Goal: Transaction & Acquisition: Purchase product/service

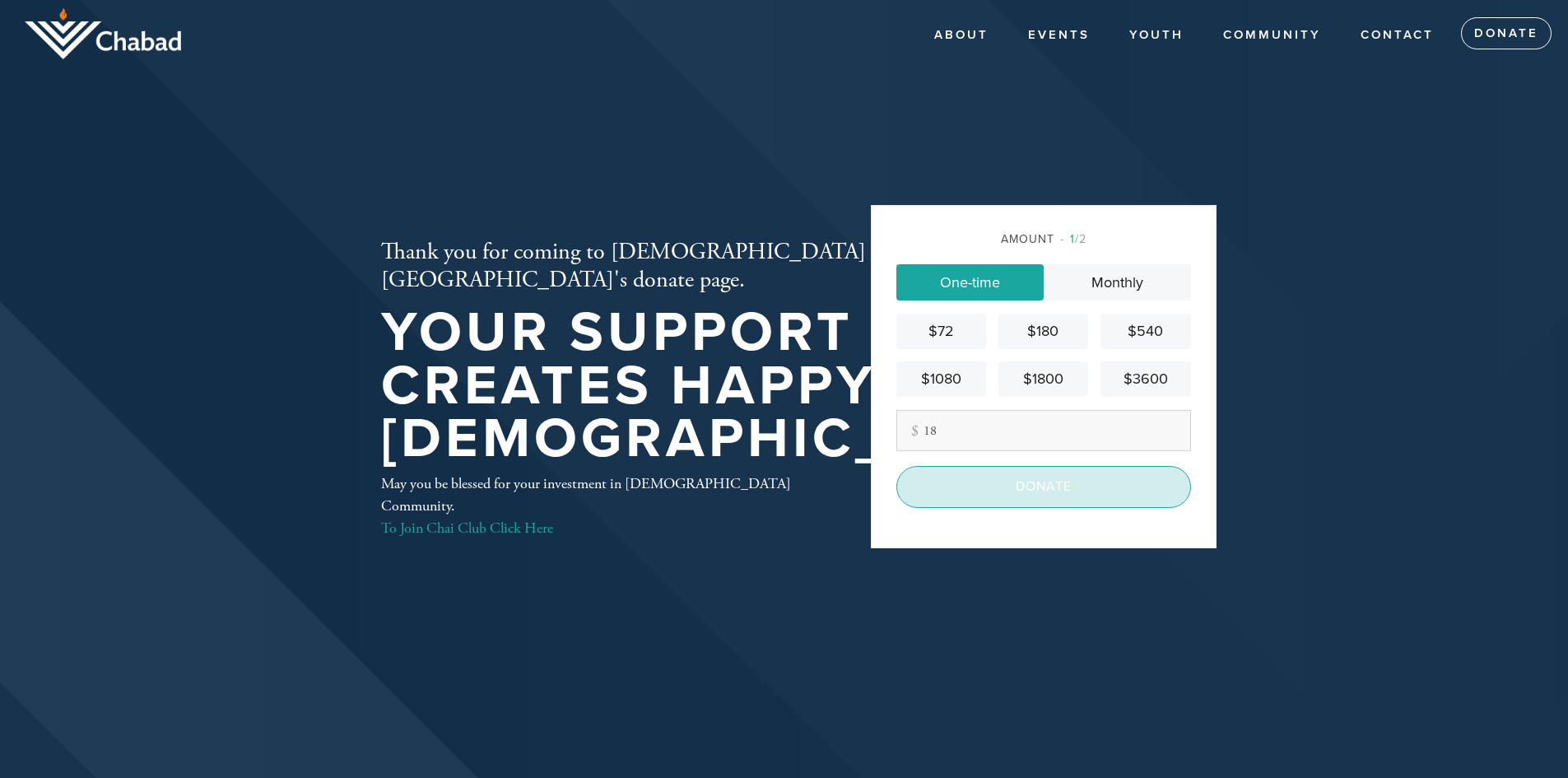
type input "18"
click at [996, 500] on input "Donate" at bounding box center [1044, 485] width 294 height 41
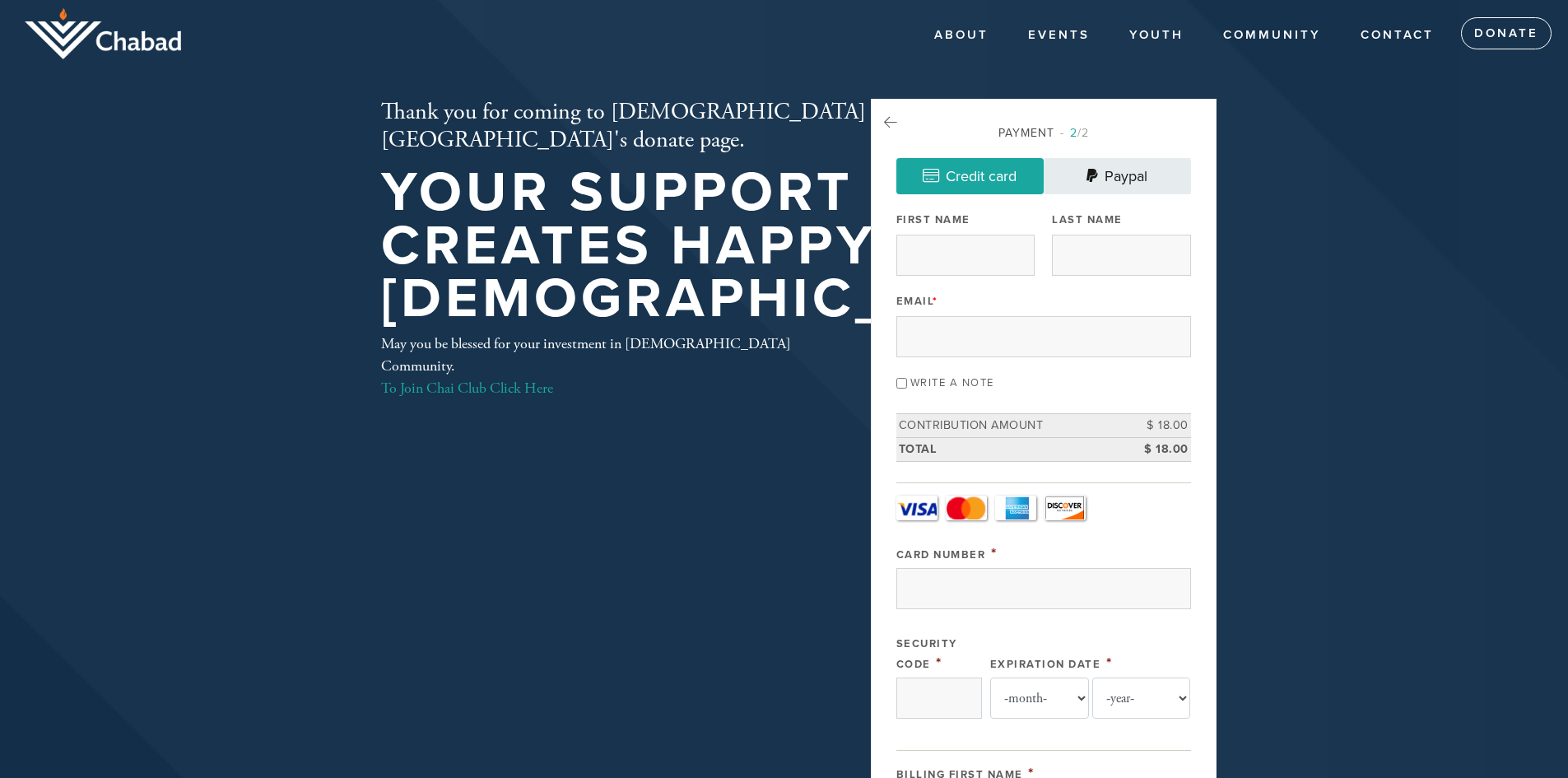
click at [1115, 174] on link "Paypal" at bounding box center [1117, 176] width 147 height 36
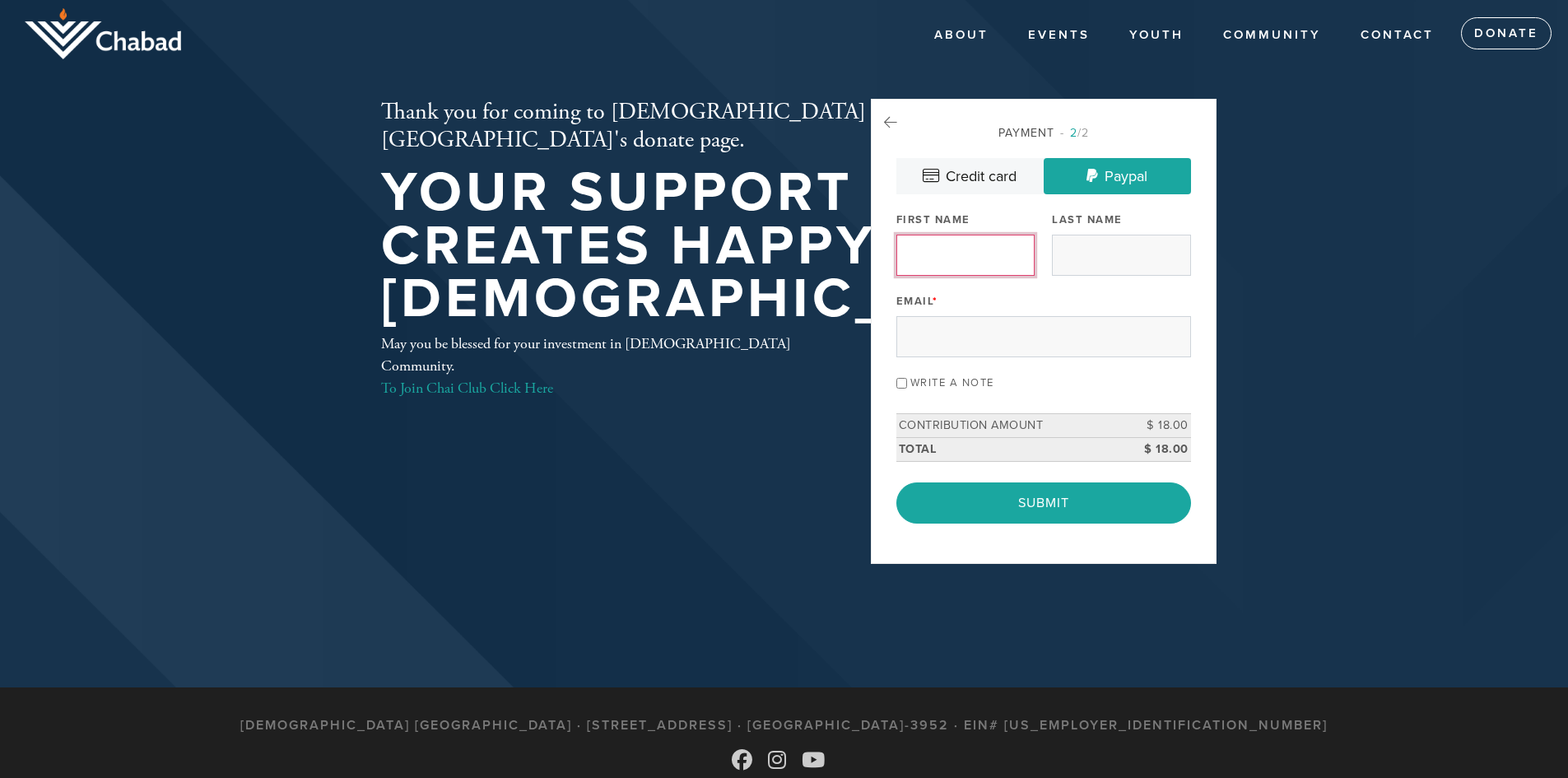
click at [961, 259] on input "First Name" at bounding box center [966, 255] width 139 height 41
type input "[PERSON_NAME]"
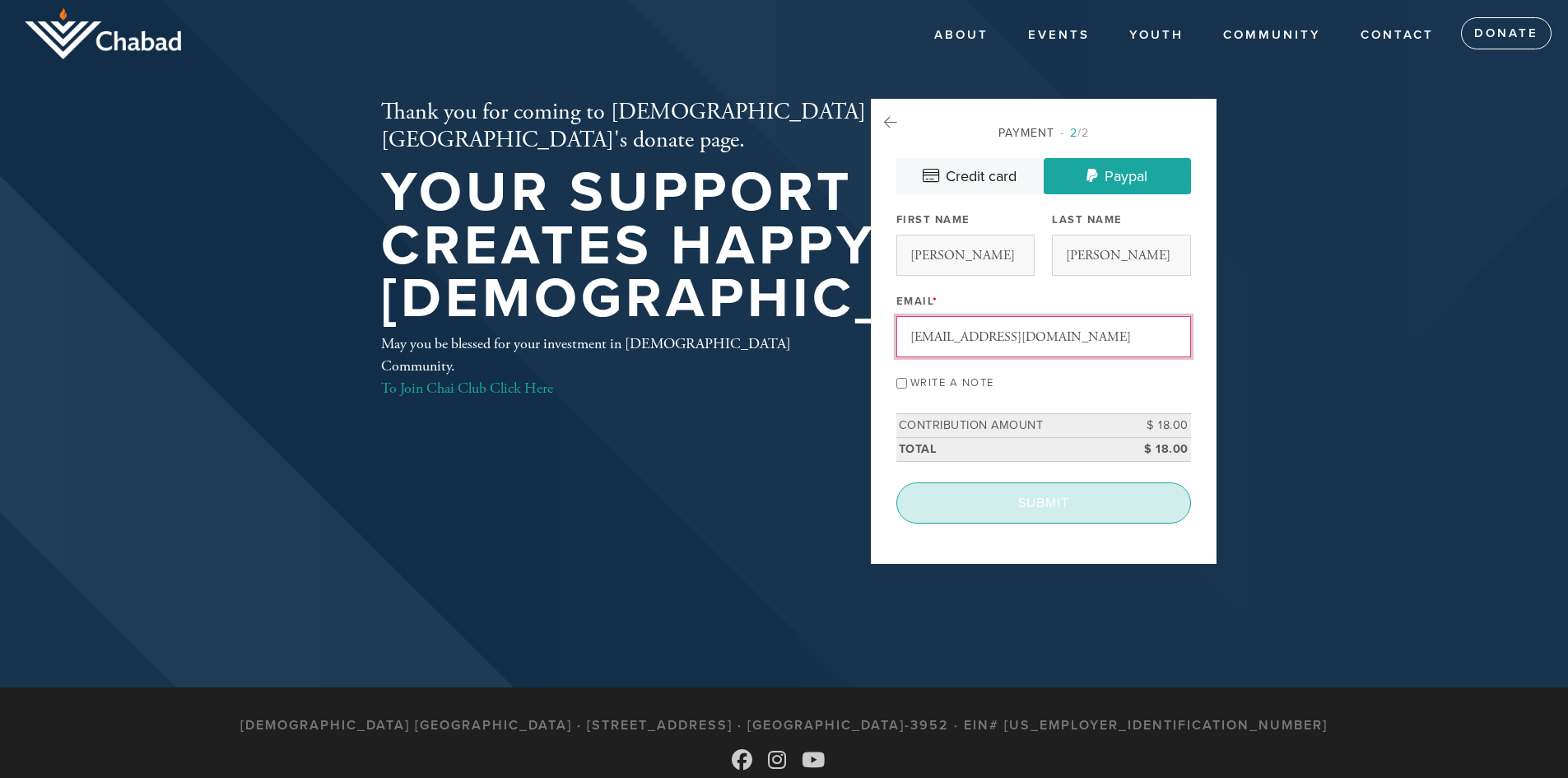
type input "[EMAIL_ADDRESS][DOMAIN_NAME]"
click at [1070, 503] on input "Submit" at bounding box center [1044, 503] width 294 height 41
